Goal: Information Seeking & Learning: Learn about a topic

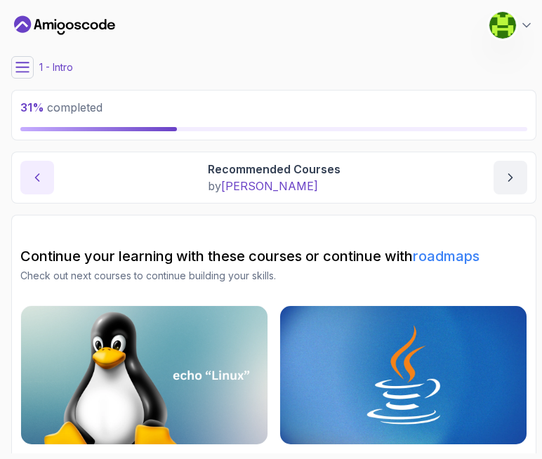
click at [20, 174] on button "previous content" at bounding box center [37, 178] width 34 height 34
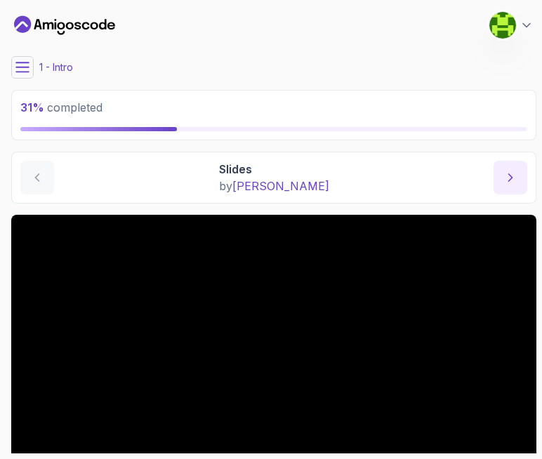
click at [511, 173] on icon "next content" at bounding box center [510, 177] width 14 height 14
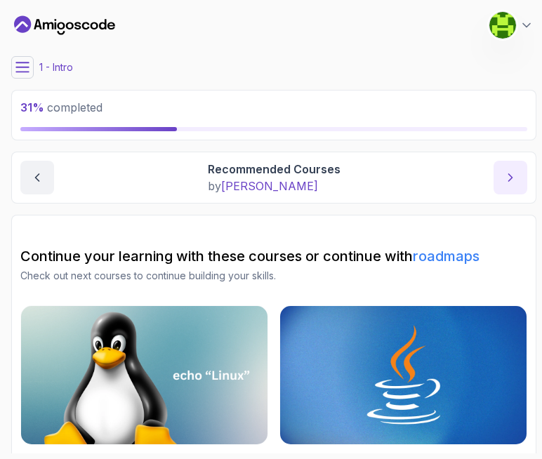
click at [511, 173] on icon "next content" at bounding box center [510, 177] width 14 height 14
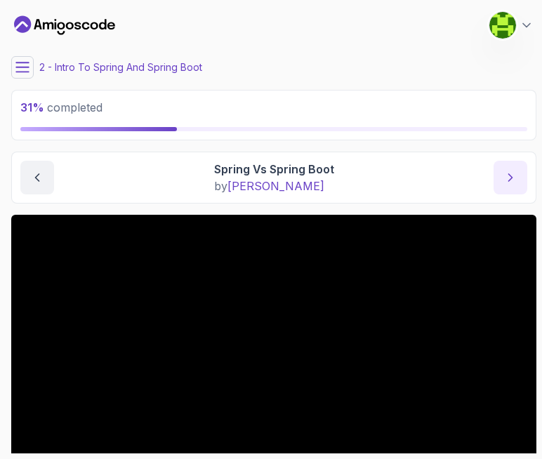
click at [511, 173] on icon "next content" at bounding box center [510, 177] width 14 height 14
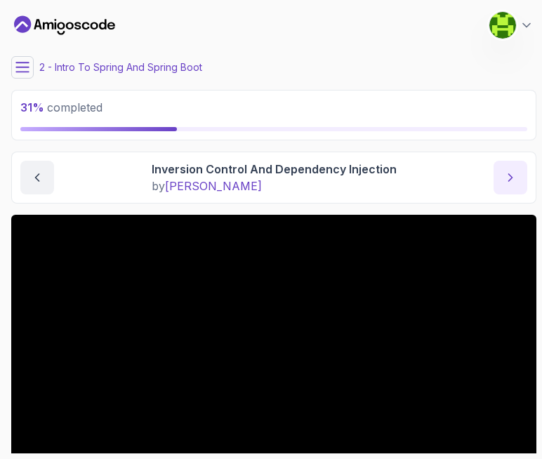
click at [511, 173] on icon "next content" at bounding box center [510, 177] width 14 height 14
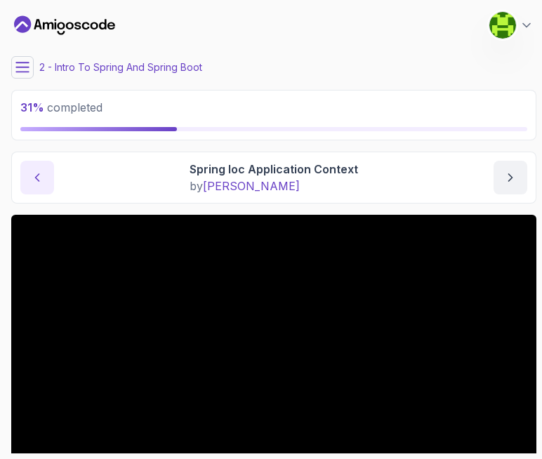
click at [40, 173] on icon "previous content" at bounding box center [37, 177] width 14 height 14
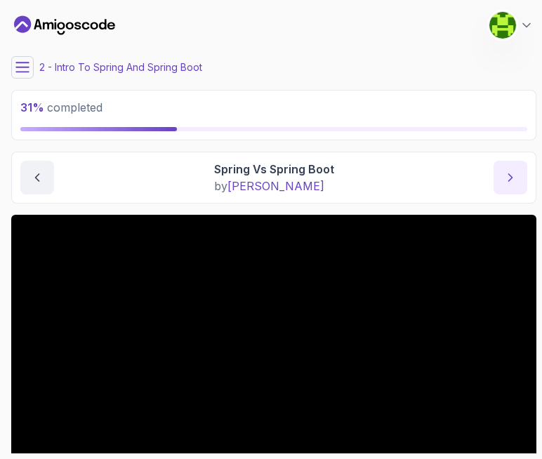
click at [504, 175] on icon "next content" at bounding box center [510, 177] width 14 height 14
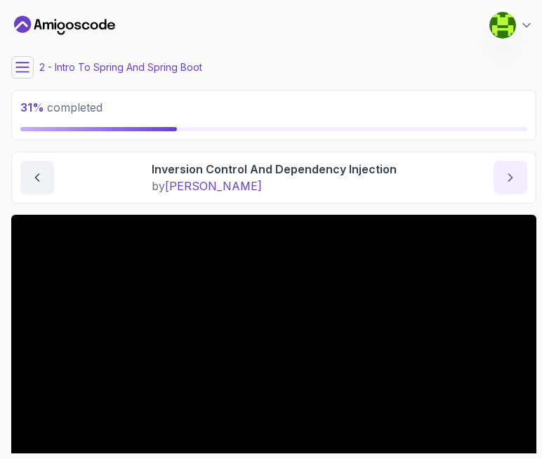
click at [508, 170] on icon "next content" at bounding box center [510, 177] width 14 height 14
click at [508, 175] on icon "next content" at bounding box center [510, 177] width 14 height 14
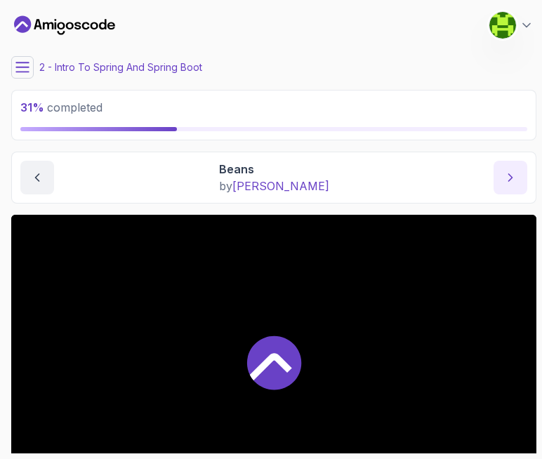
click at [508, 175] on icon "next content" at bounding box center [510, 177] width 14 height 14
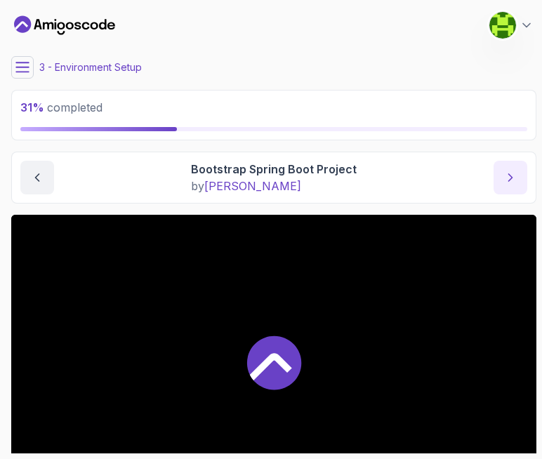
click at [508, 175] on icon "next content" at bounding box center [510, 177] width 14 height 14
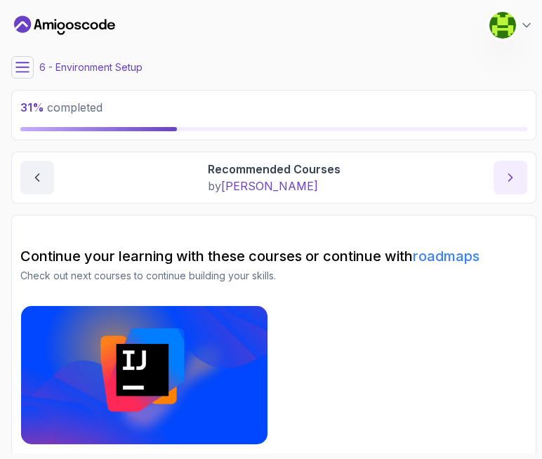
click at [508, 175] on icon "next content" at bounding box center [510, 177] width 14 height 14
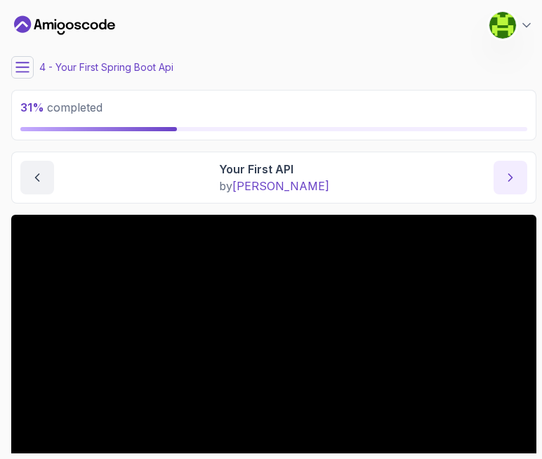
click at [508, 175] on icon "next content" at bounding box center [510, 177] width 14 height 14
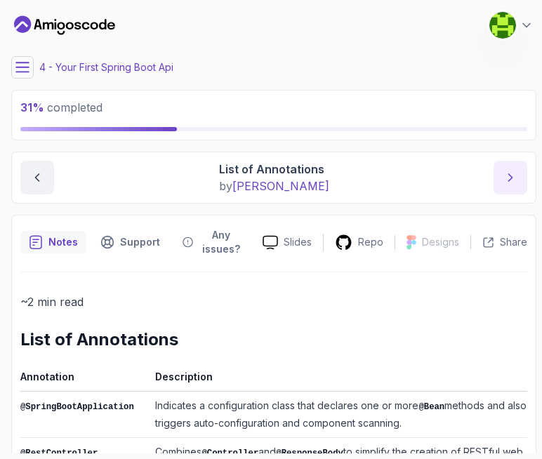
click at [518, 178] on button "next content" at bounding box center [510, 178] width 34 height 34
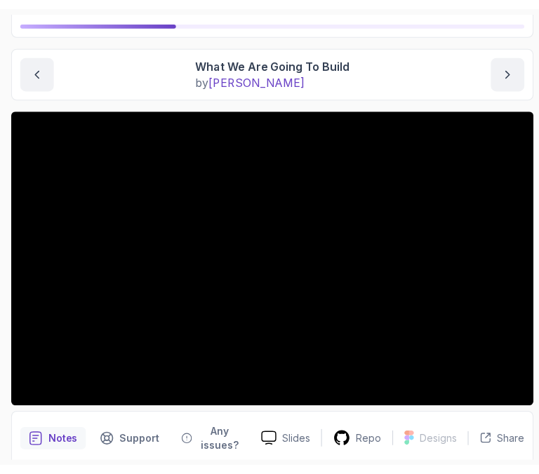
scroll to position [140, 0]
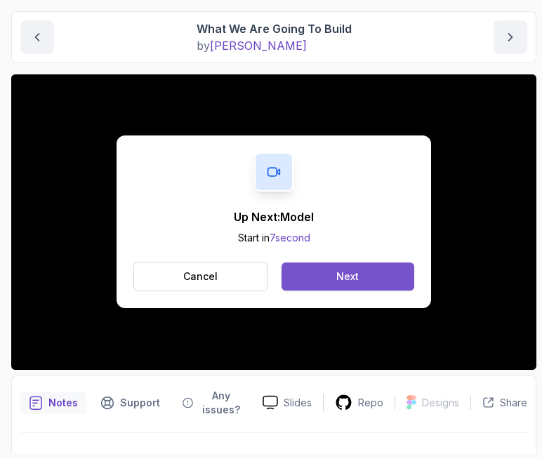
click at [326, 269] on button "Next" at bounding box center [347, 276] width 133 height 28
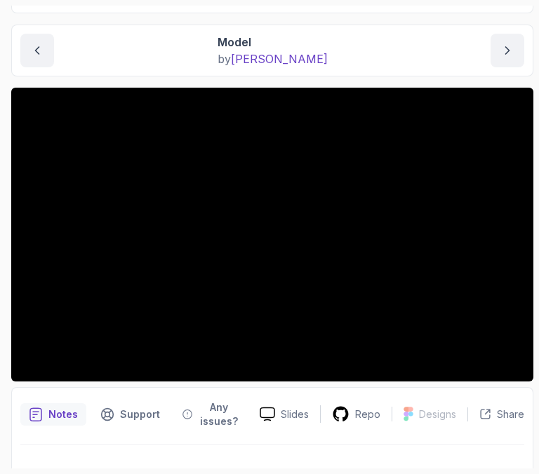
scroll to position [140, 0]
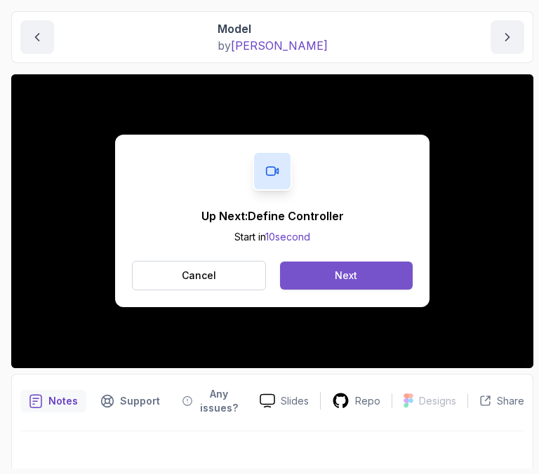
click at [372, 271] on button "Next" at bounding box center [346, 276] width 133 height 28
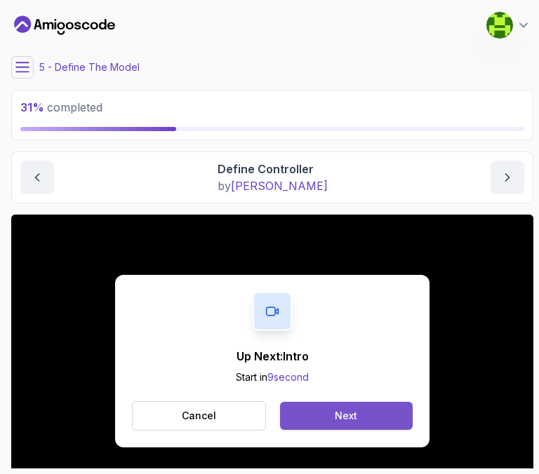
click at [347, 415] on div "Next" at bounding box center [346, 416] width 22 height 14
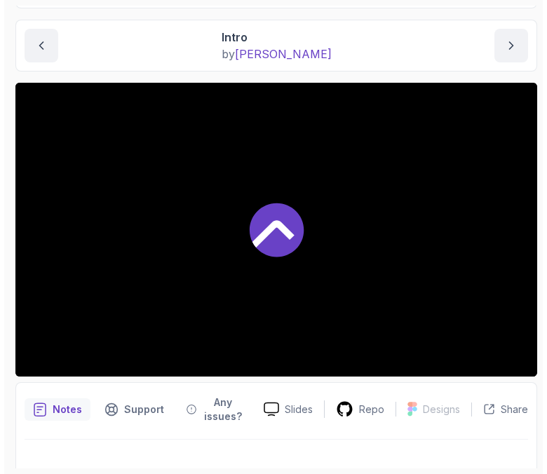
scroll to position [140, 0]
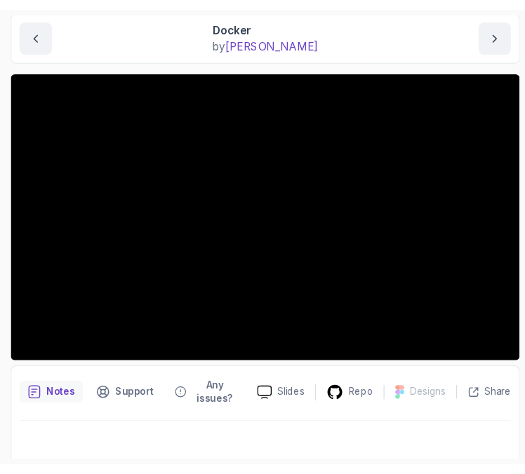
scroll to position [154, 0]
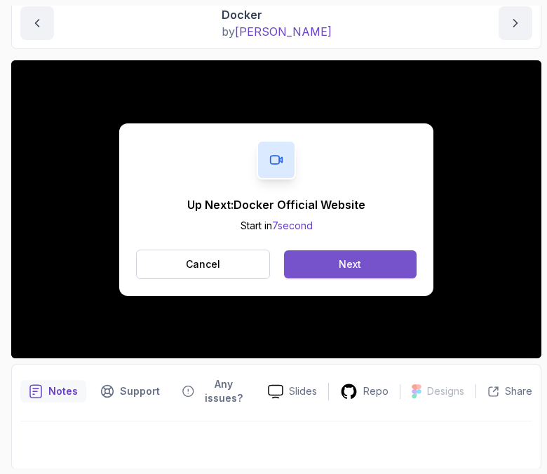
click at [384, 262] on button "Next" at bounding box center [350, 264] width 133 height 28
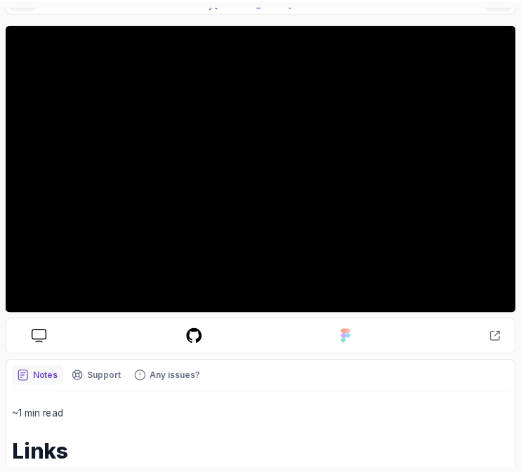
scroll to position [154, 0]
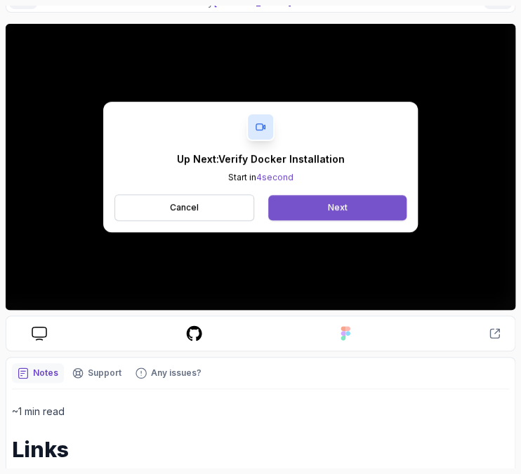
click at [356, 208] on button "Next" at bounding box center [337, 207] width 138 height 25
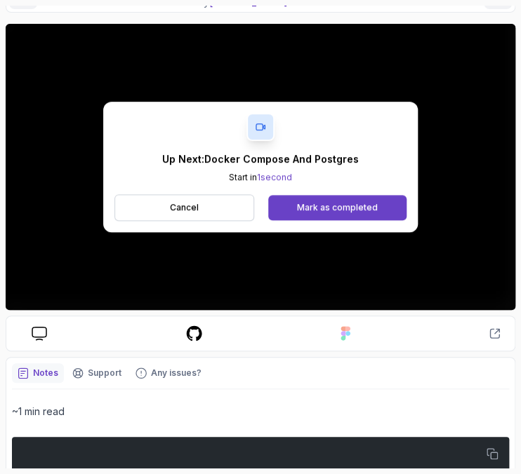
click at [208, 133] on div "Up Next: Docker Compose And Postgres Start in 1 second Cancel Mark as completed" at bounding box center [260, 167] width 314 height 131
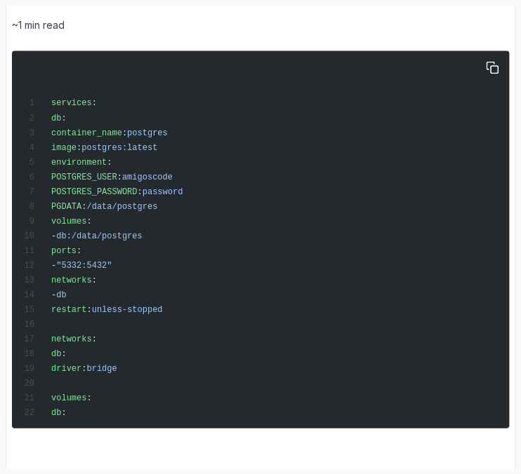
scroll to position [557, 0]
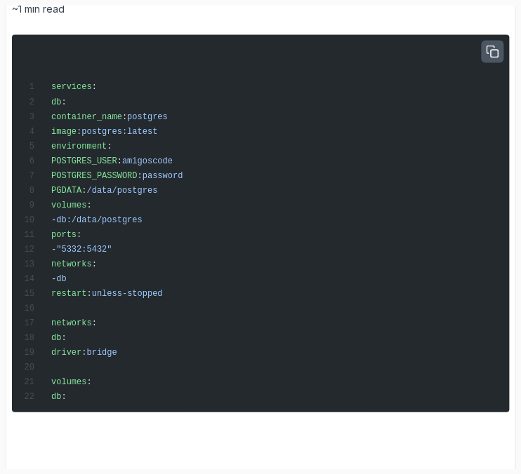
click at [492, 46] on icon "button" at bounding box center [492, 52] width 13 height 13
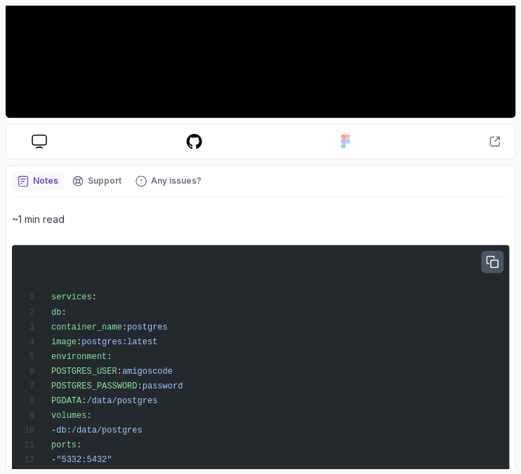
scroll to position [0, 0]
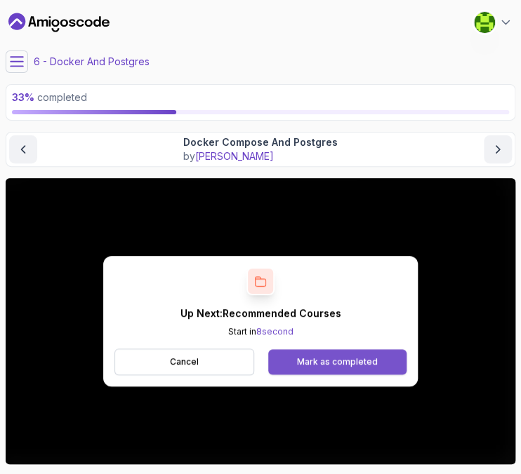
click at [331, 367] on button "Mark as completed" at bounding box center [337, 361] width 138 height 25
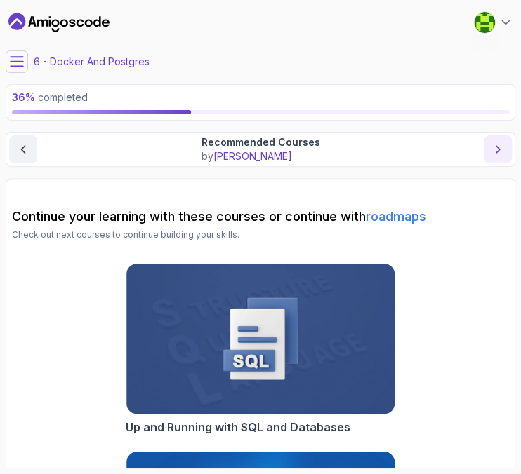
click at [498, 152] on icon "next content" at bounding box center [497, 149] width 14 height 14
